Goal: Information Seeking & Learning: Find specific fact

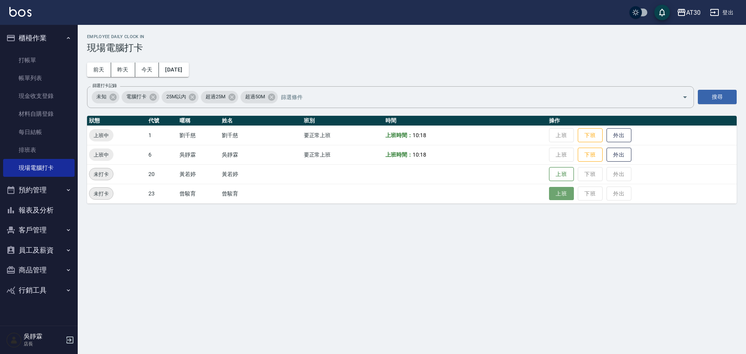
click at [564, 195] on button "上班" at bounding box center [561, 194] width 25 height 14
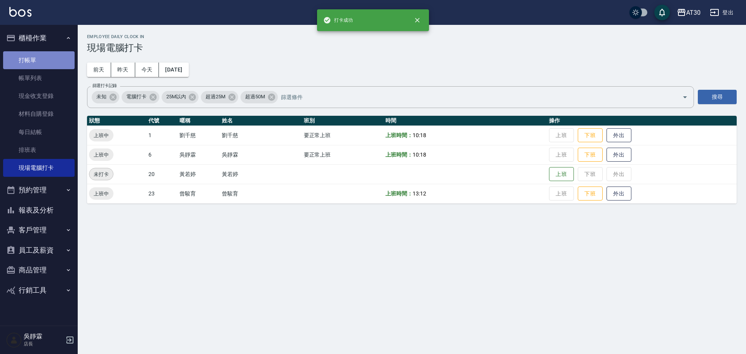
click at [31, 61] on link "打帳單" at bounding box center [39, 60] width 72 height 18
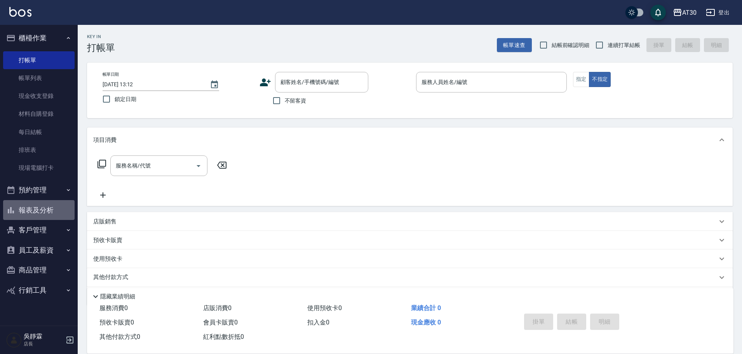
click at [59, 214] on button "報表及分析" at bounding box center [39, 210] width 72 height 20
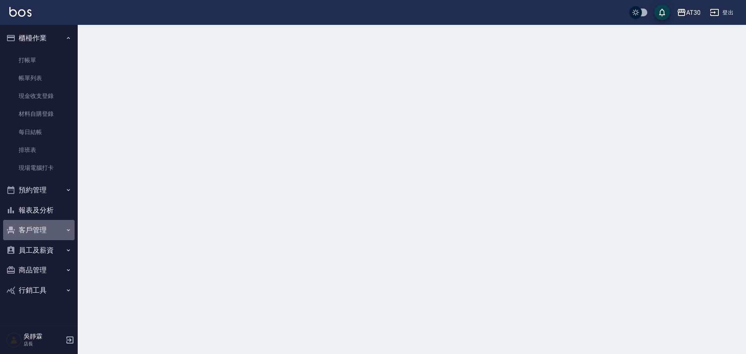
click at [54, 227] on button "客戶管理" at bounding box center [39, 230] width 72 height 20
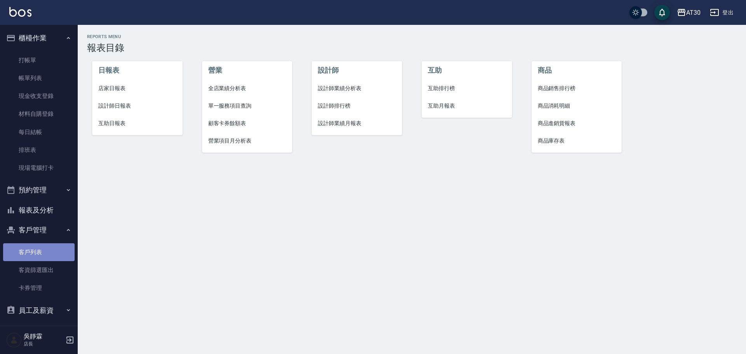
click at [45, 246] on link "客戶列表" at bounding box center [39, 252] width 72 height 18
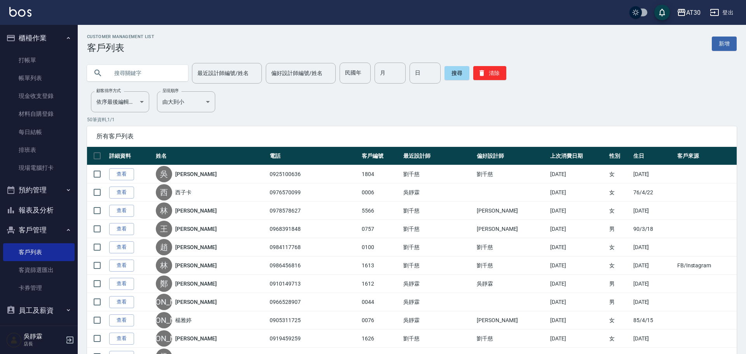
click at [153, 67] on input "text" at bounding box center [145, 73] width 73 height 21
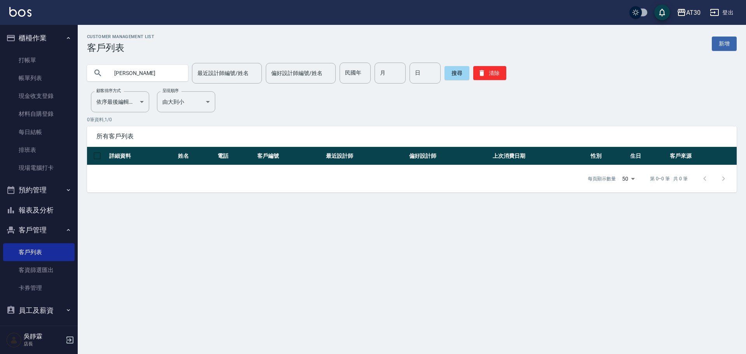
type input "[PERSON_NAME]"
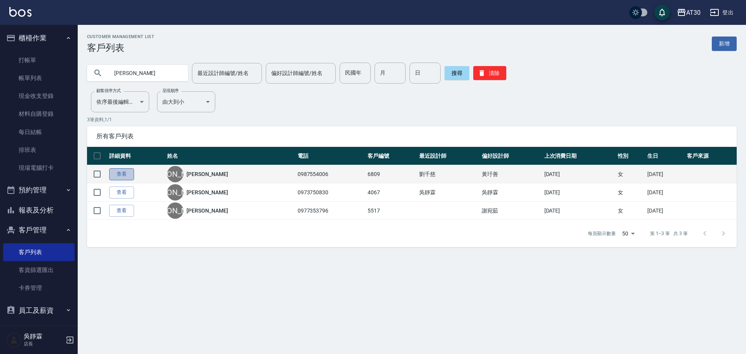
click at [122, 175] on link "查看" at bounding box center [121, 174] width 25 height 12
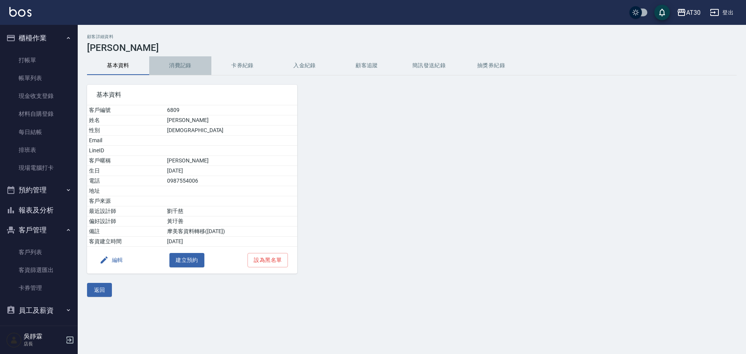
click at [180, 66] on button "消費記錄" at bounding box center [180, 65] width 62 height 19
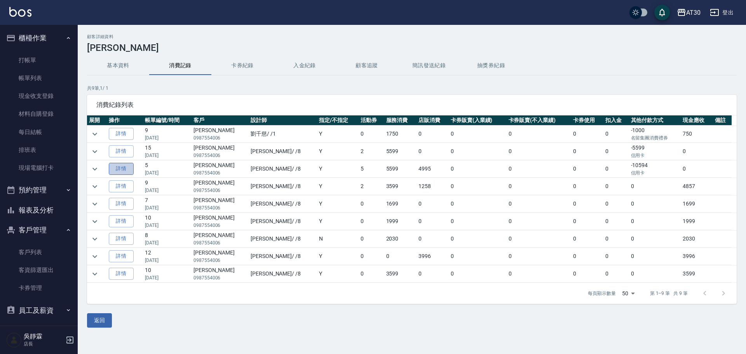
click at [132, 168] on link "詳情" at bounding box center [121, 169] width 25 height 12
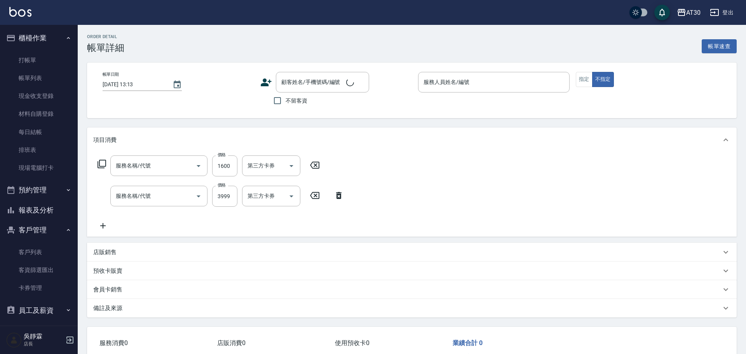
type input "[DATE] 22:04"
type input "[PERSON_NAME]-8"
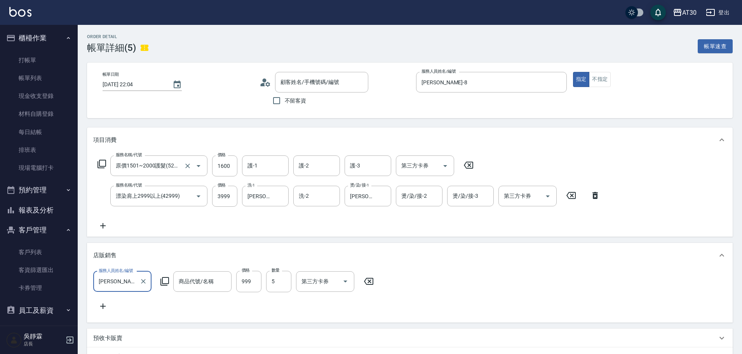
type input "原價1501~2000護髮(52000)"
type input "漂染肩上2999以上(42999)"
type input "[PERSON_NAME]/0987554006/6809"
type input "2024水水洗護組"
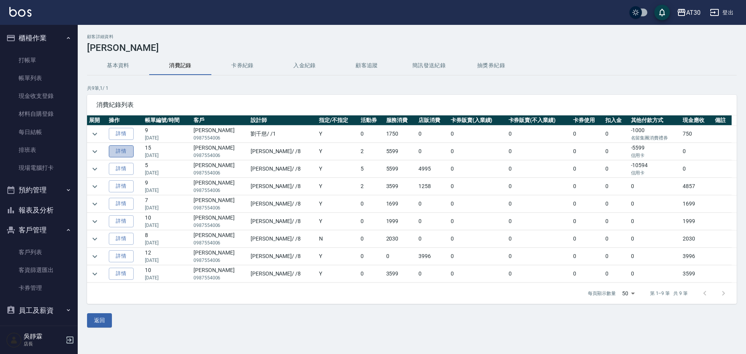
click at [129, 150] on link "詳情" at bounding box center [121, 151] width 25 height 12
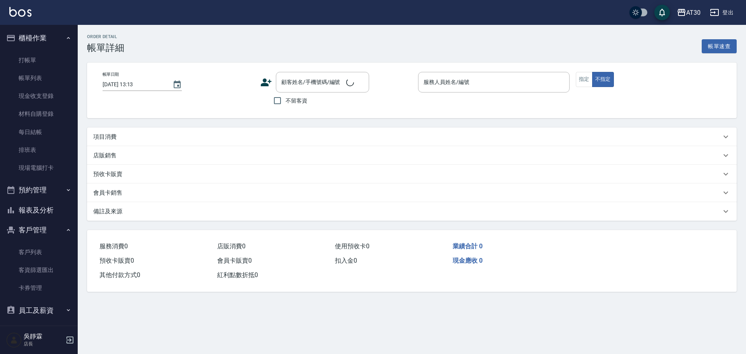
type input "[DATE] 21:30"
type input "[PERSON_NAME]-8"
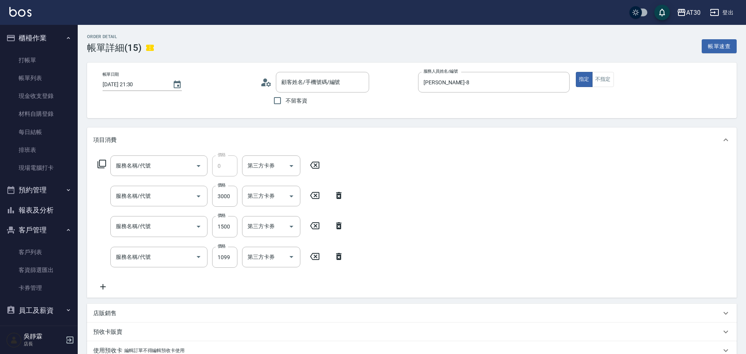
type input "[PERSON_NAME]/0987554006/6809"
type input "頂級黑松露八胜肽面膜(9050)"
type input "漂染肩上2999以上(42999)"
type input "原價1201~1500護髮(51500)"
type input "1999以下染髮(41999)"
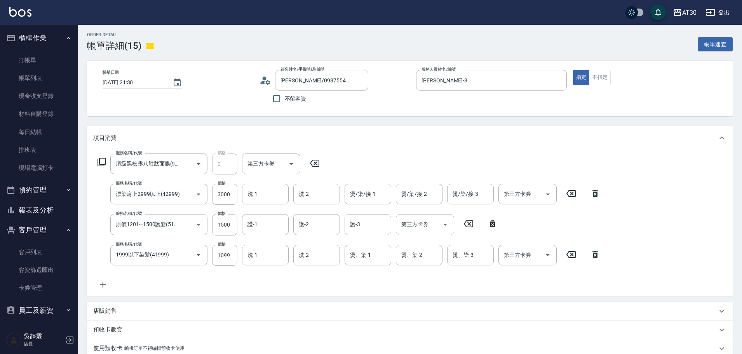
scroll to position [2, 0]
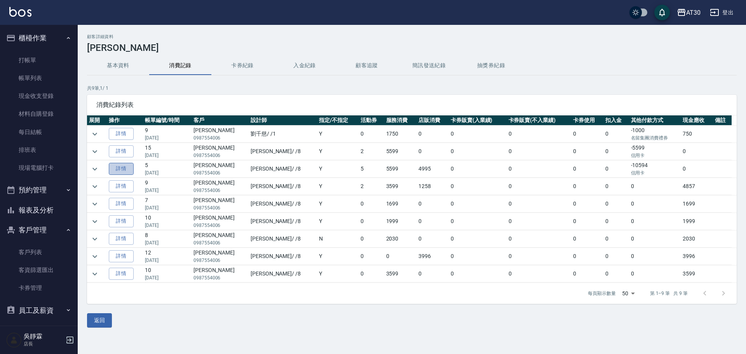
click at [118, 168] on link "詳情" at bounding box center [121, 169] width 25 height 12
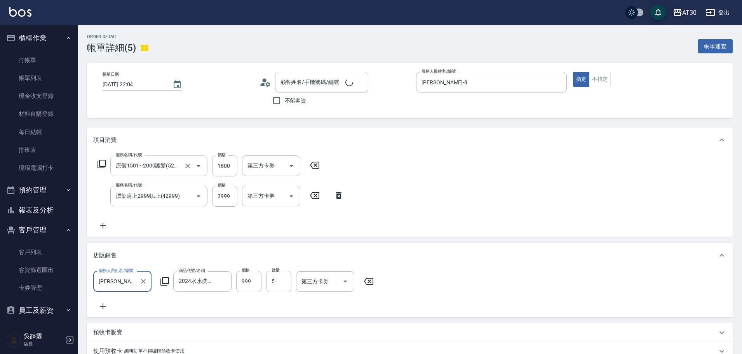
type input "[PERSON_NAME]/0987554006/6809"
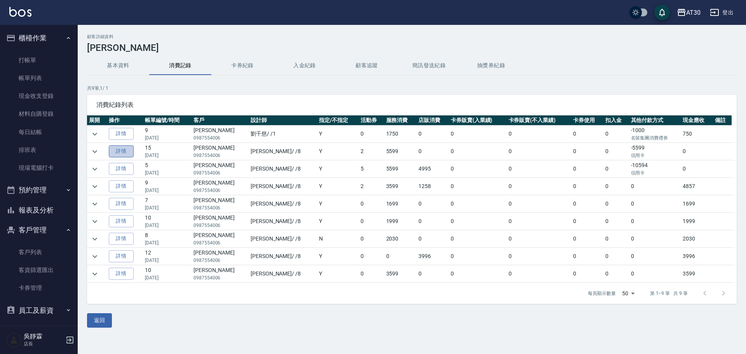
click at [120, 152] on link "詳情" at bounding box center [121, 151] width 25 height 12
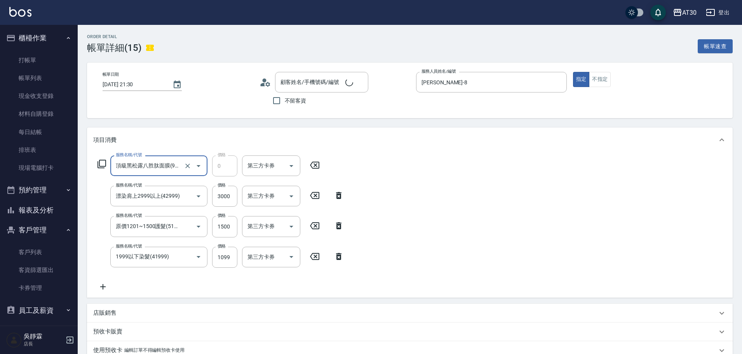
type input "[PERSON_NAME]/0987554006/6809"
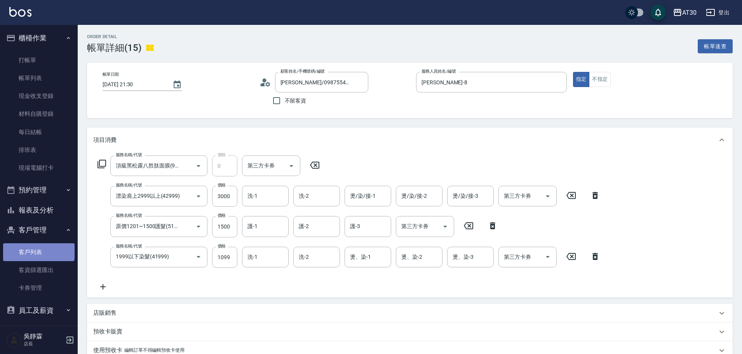
click at [38, 248] on link "客戶列表" at bounding box center [39, 252] width 72 height 18
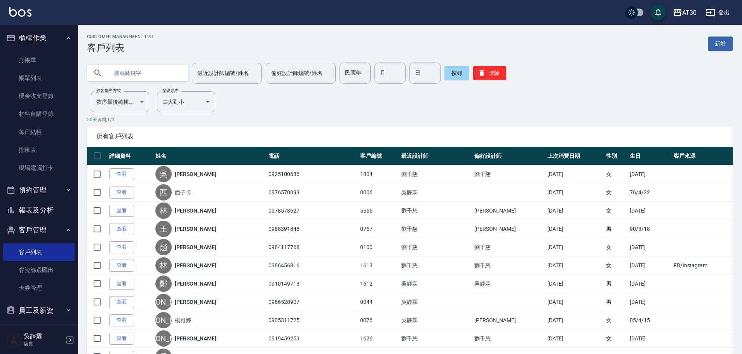
click at [140, 67] on input "text" at bounding box center [145, 73] width 73 height 21
type input "0970972827"
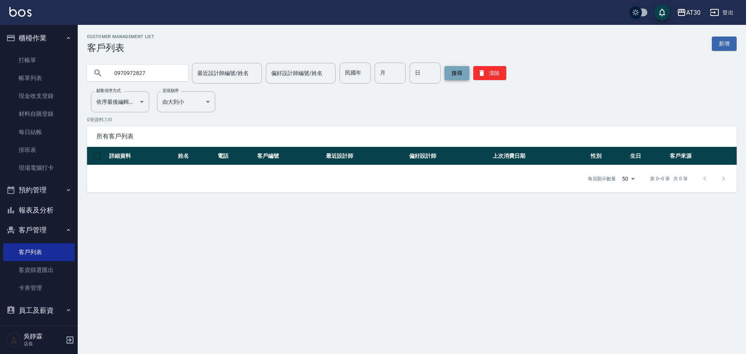
click at [457, 73] on button "搜尋" at bounding box center [457, 73] width 25 height 14
click at [457, 72] on button "搜尋" at bounding box center [457, 73] width 25 height 14
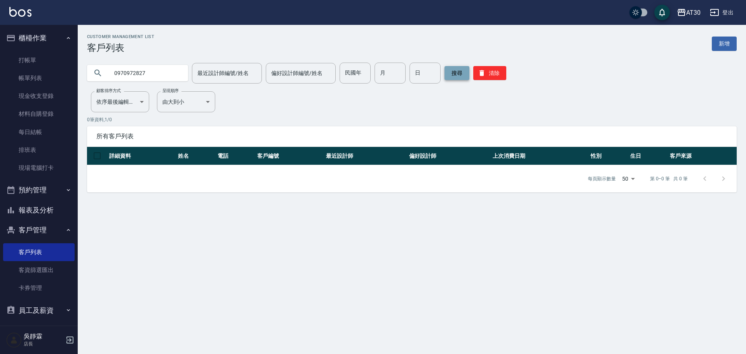
click at [457, 72] on button "搜尋" at bounding box center [457, 73] width 25 height 14
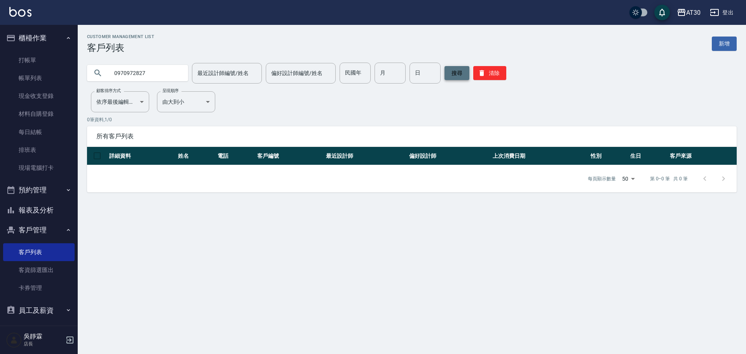
click at [457, 72] on button "搜尋" at bounding box center [457, 73] width 25 height 14
